Goal: Information Seeking & Learning: Learn about a topic

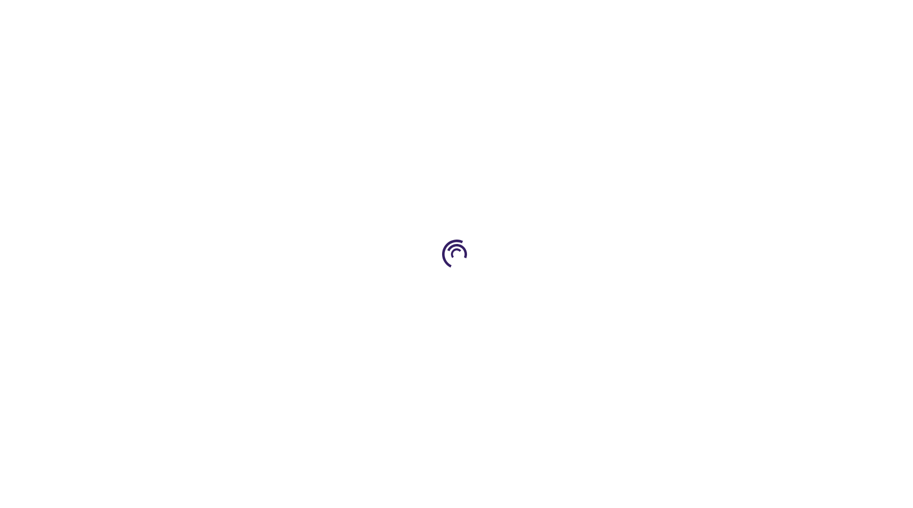
type input "0"
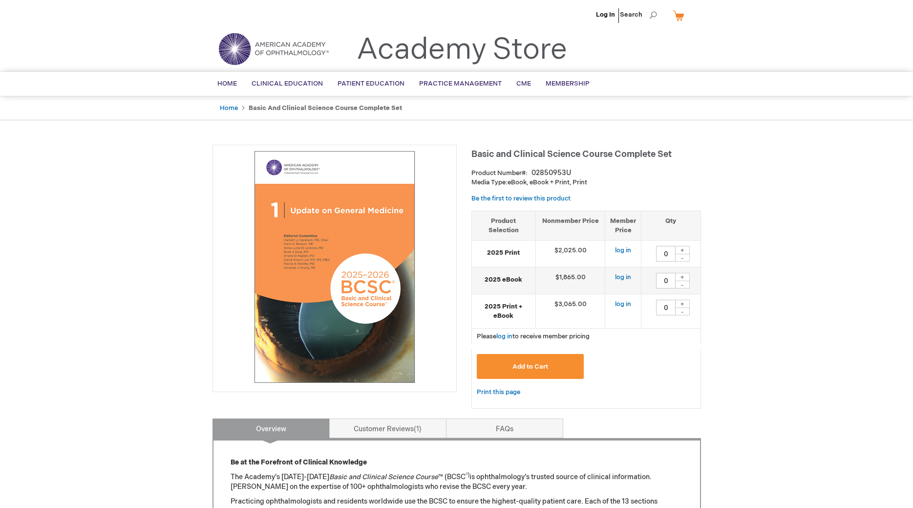
scroll to position [100, 0]
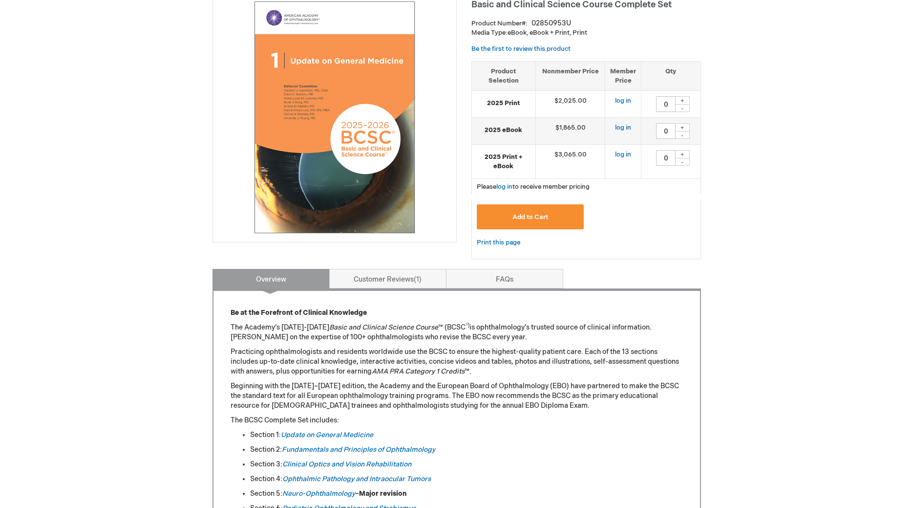
scroll to position [399, 0]
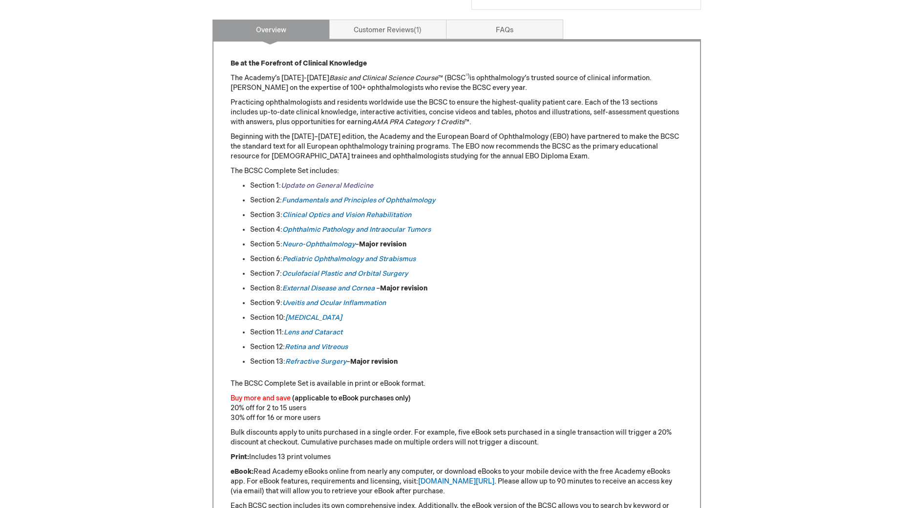
click at [338, 186] on link "Update on General Medicine" at bounding box center [327, 185] width 92 height 8
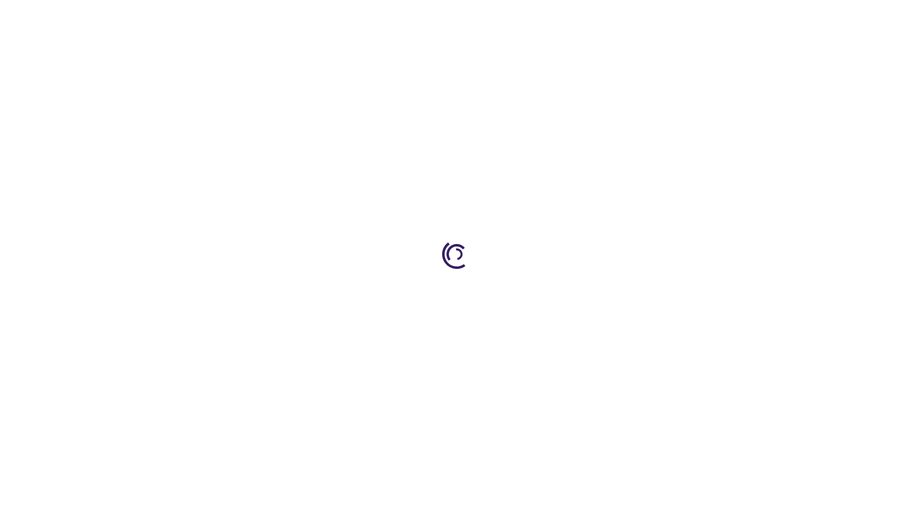
type input "0"
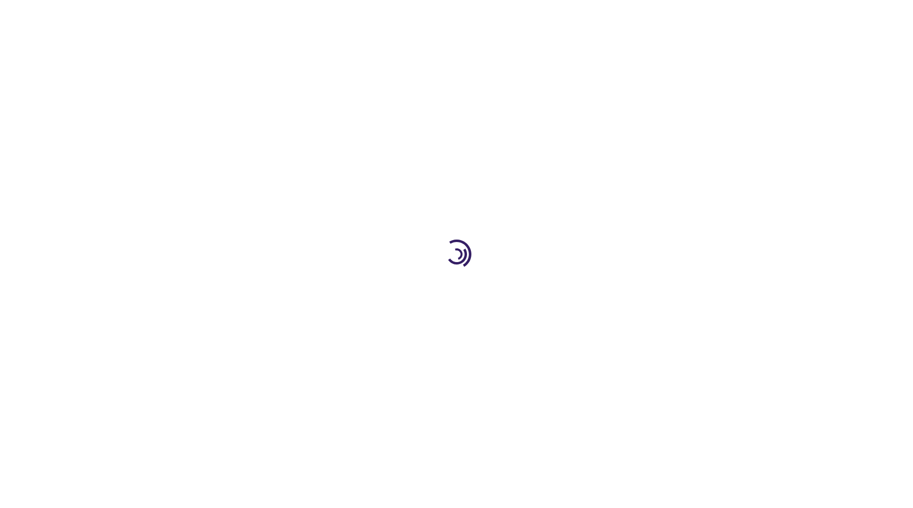
type input "0"
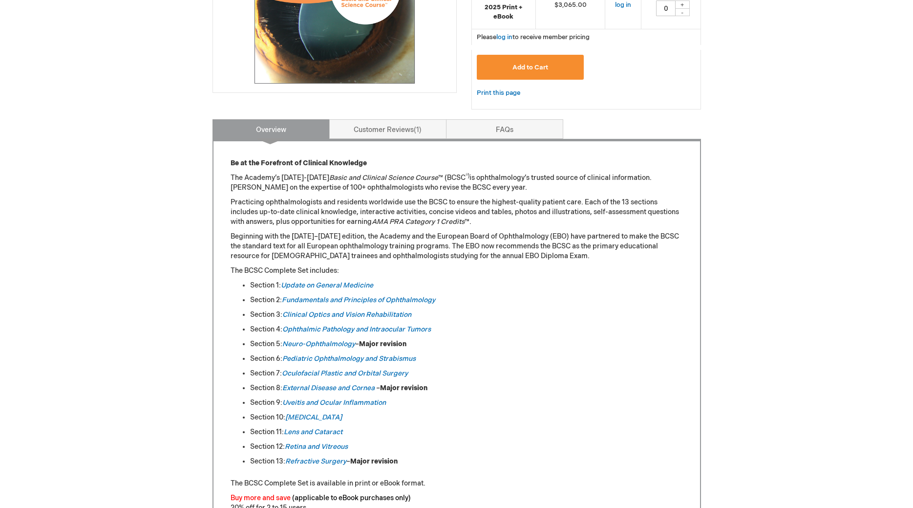
scroll to position [100, 0]
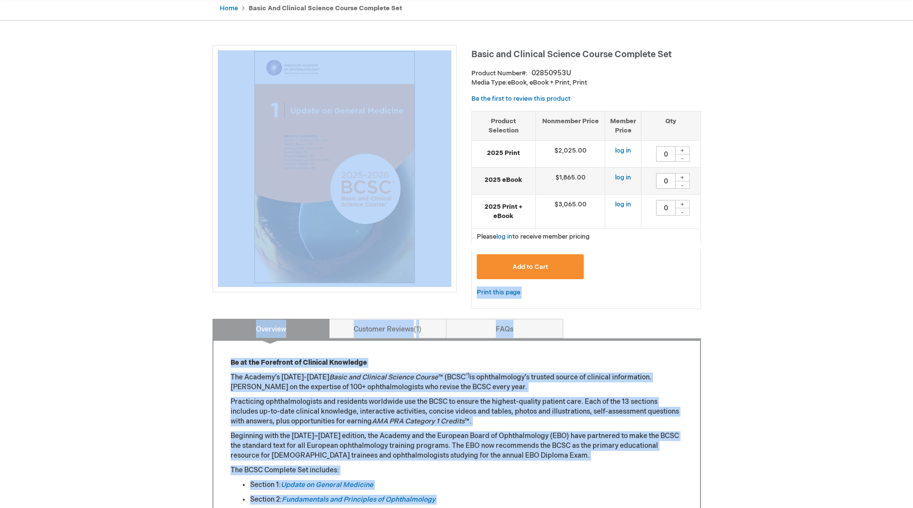
drag, startPoint x: 473, startPoint y: 54, endPoint x: 701, endPoint y: 50, distance: 228.8
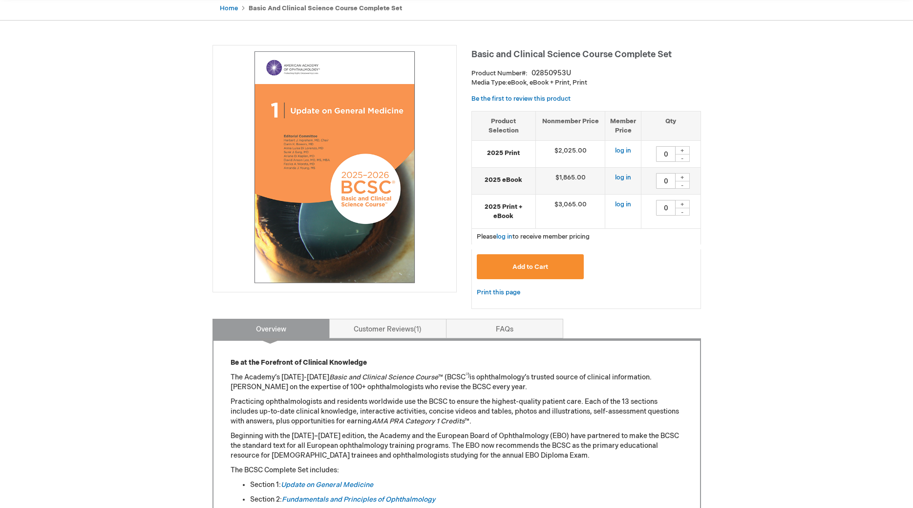
drag, startPoint x: 473, startPoint y: 52, endPoint x: 676, endPoint y: 50, distance: 203.8
click at [676, 50] on h1 "Basic and Clinical Science Course Complete Set" at bounding box center [587, 53] width 230 height 16
copy span "Basic and Clinical Science Course Complete Set"
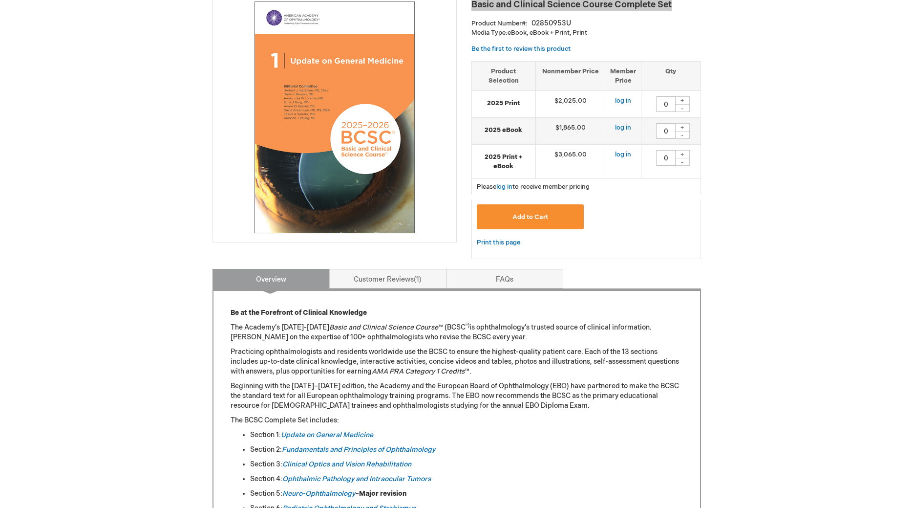
scroll to position [199, 0]
